Goal: Task Accomplishment & Management: Manage account settings

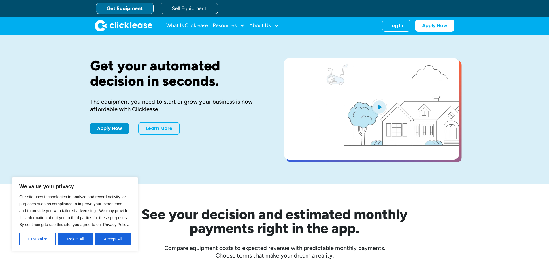
click at [406, 18] on div "What Is Clicklease Resources Blog Case Studies Videos FAQs About Us About Us Ca…" at bounding box center [275, 26] width 360 height 18
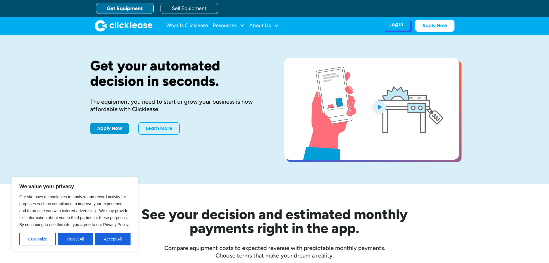
click at [400, 25] on div "Log In" at bounding box center [396, 25] width 14 height 6
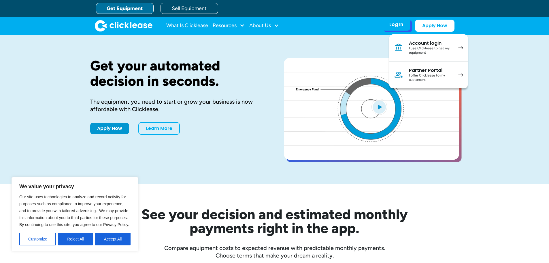
click at [414, 42] on div "Account login" at bounding box center [431, 43] width 44 height 6
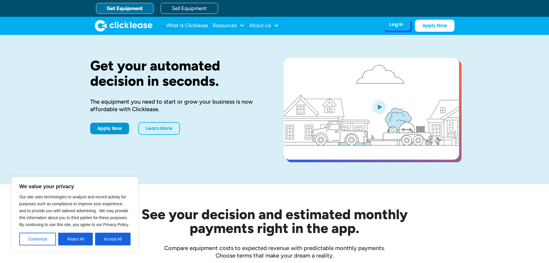
click at [399, 25] on div "Log In" at bounding box center [396, 25] width 14 height 6
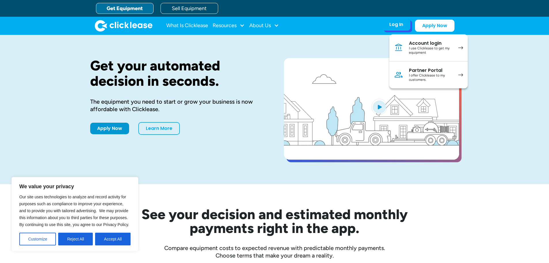
click at [420, 43] on div "Account login" at bounding box center [431, 43] width 44 height 6
